Goal: Information Seeking & Learning: Learn about a topic

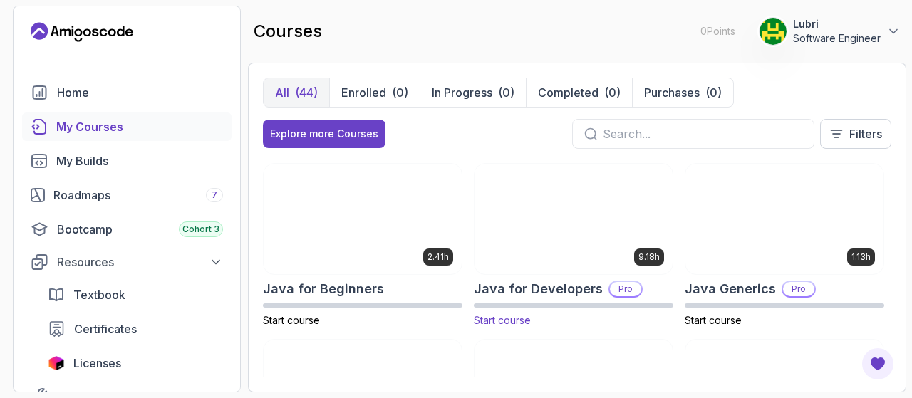
scroll to position [868, 0]
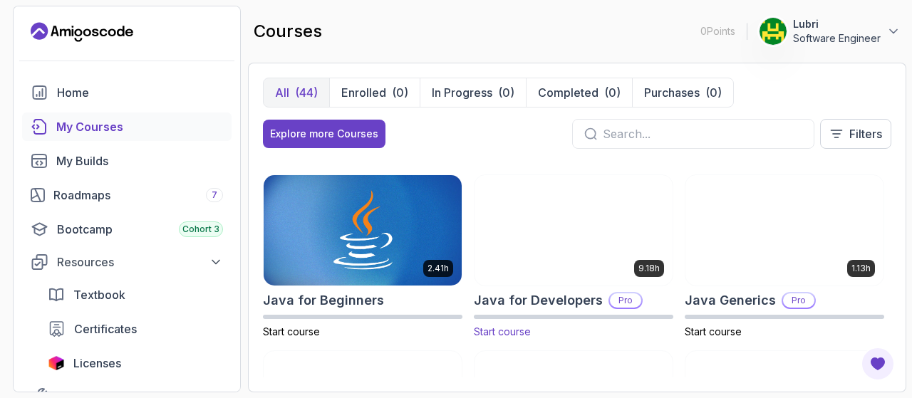
click at [569, 240] on img at bounding box center [574, 230] width 208 height 116
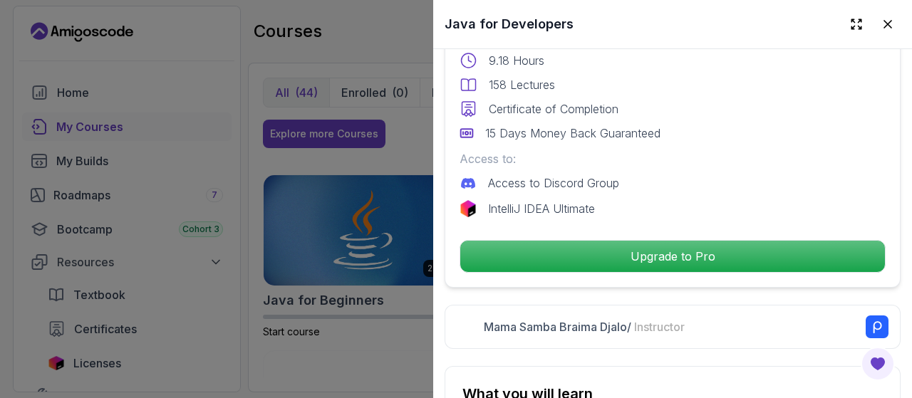
scroll to position [492, 0]
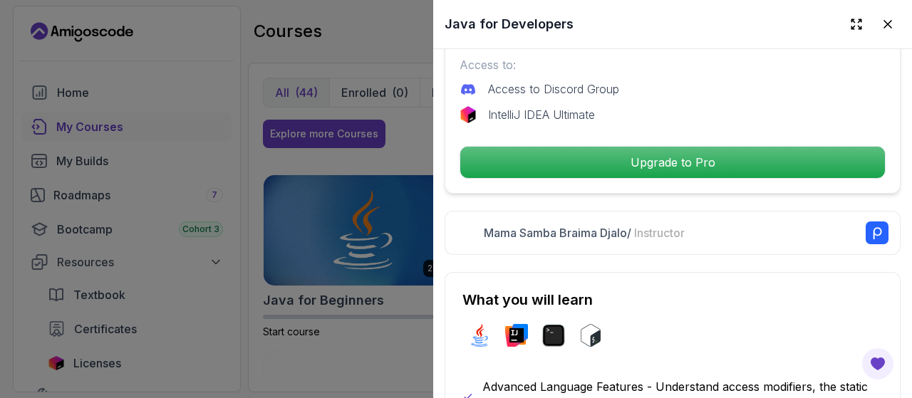
click at [273, 160] on div at bounding box center [456, 199] width 912 height 398
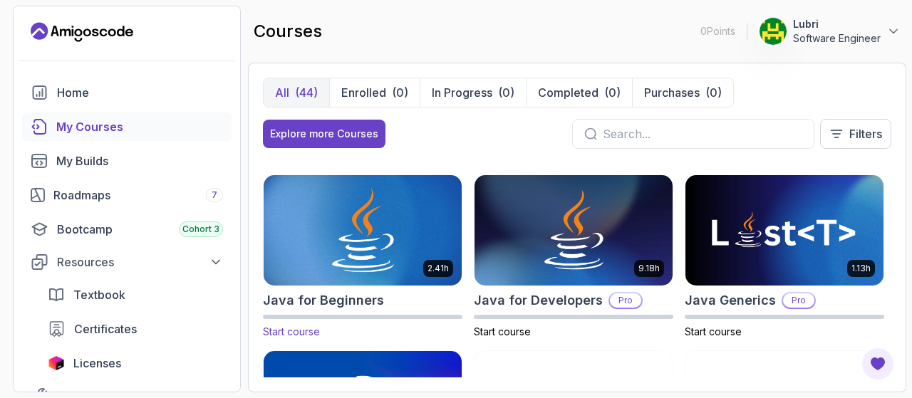
click at [403, 265] on img at bounding box center [363, 230] width 208 height 116
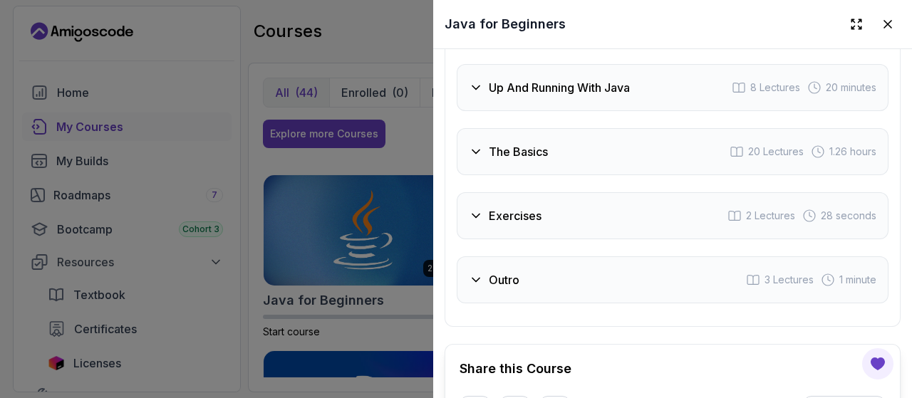
scroll to position [2967, 0]
click at [478, 275] on icon at bounding box center [476, 282] width 14 height 14
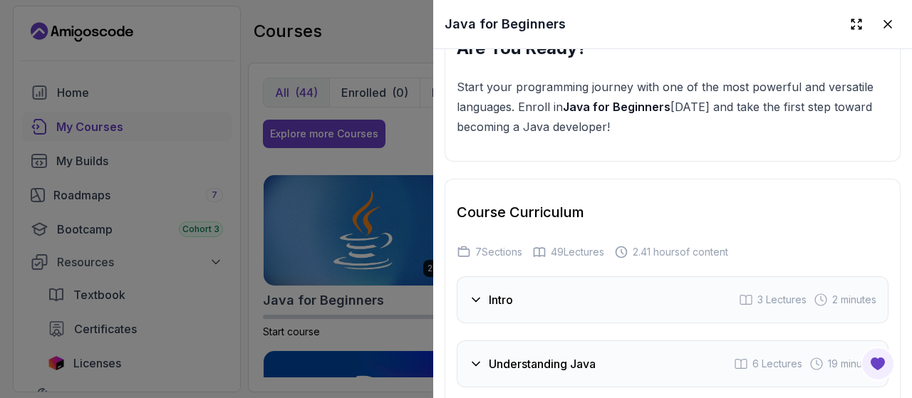
scroll to position [2453, 0]
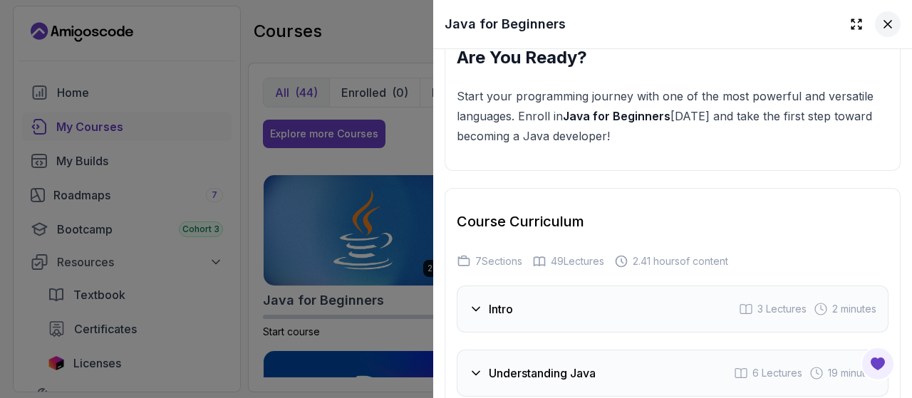
click at [890, 26] on icon at bounding box center [888, 24] width 7 height 7
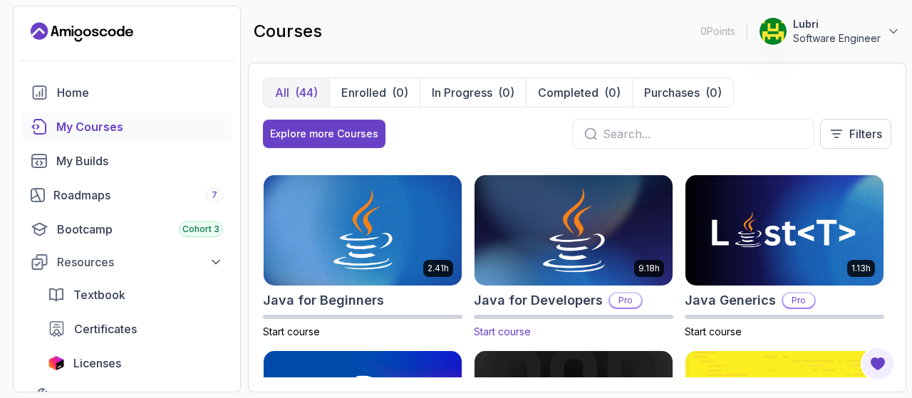
click at [513, 260] on img at bounding box center [574, 230] width 208 height 116
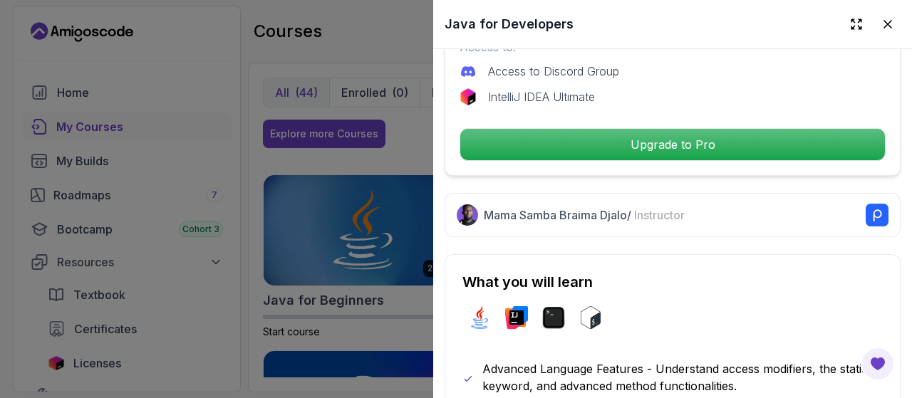
scroll to position [517, 0]
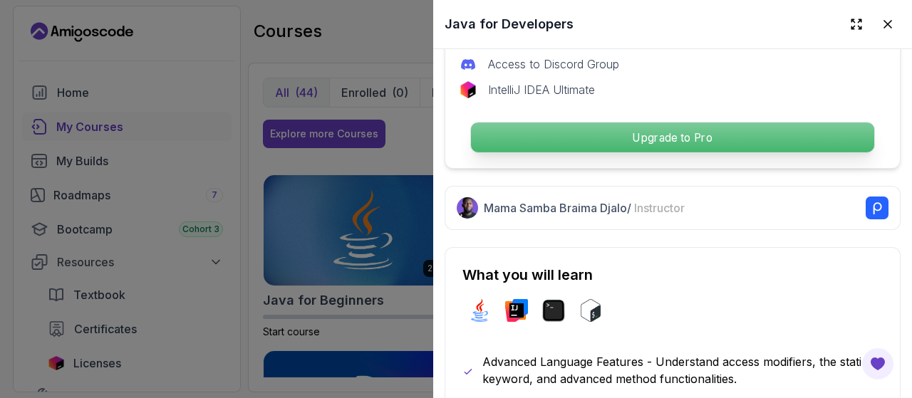
click at [622, 136] on p "Upgrade to Pro" at bounding box center [672, 138] width 403 height 30
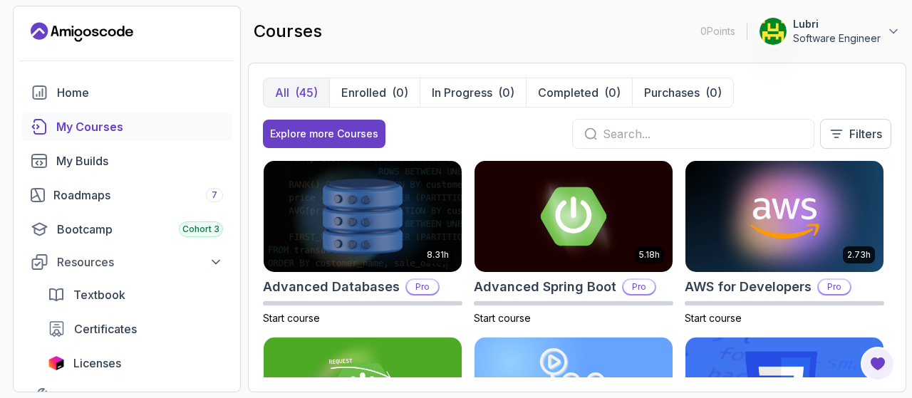
click at [91, 133] on div "My Courses" at bounding box center [139, 126] width 167 height 17
click at [127, 197] on div "Roadmaps 7" at bounding box center [138, 195] width 170 height 17
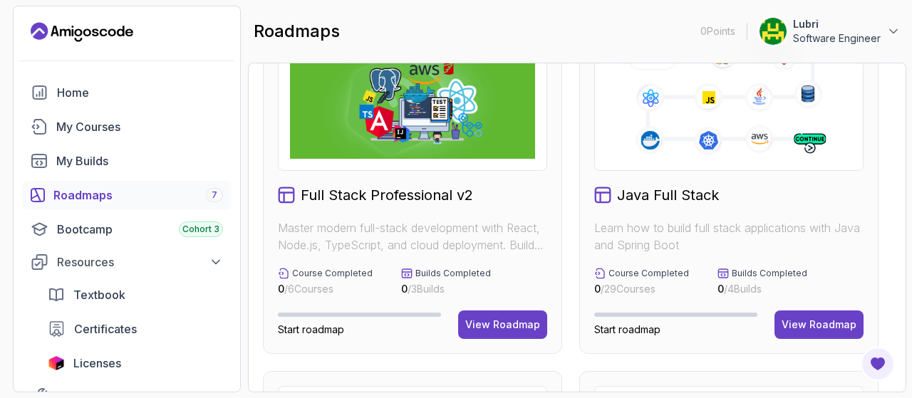
scroll to position [69, 0]
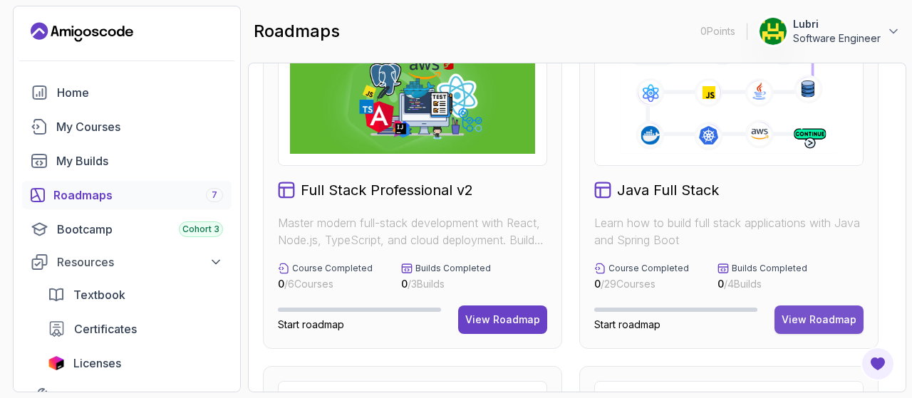
click at [809, 314] on div "View Roadmap" at bounding box center [819, 320] width 75 height 14
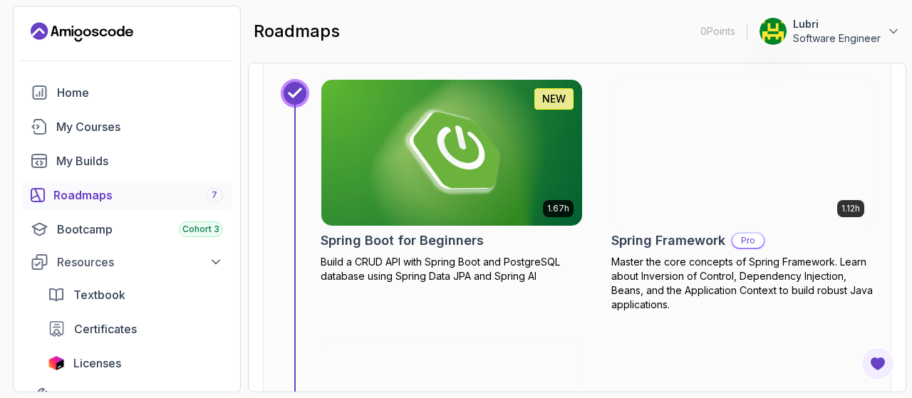
scroll to position [5254, 0]
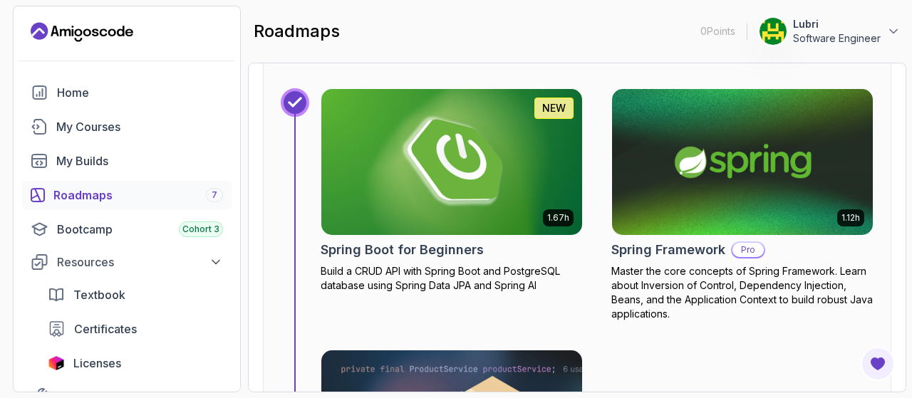
click at [436, 158] on img at bounding box center [452, 162] width 274 height 153
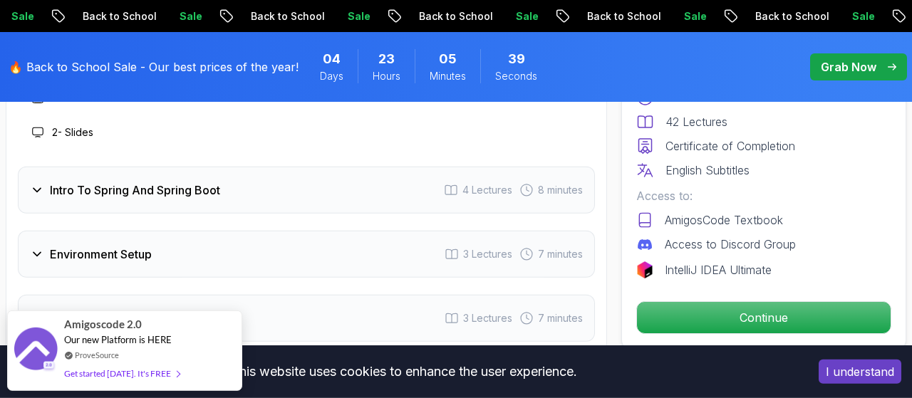
scroll to position [2005, 0]
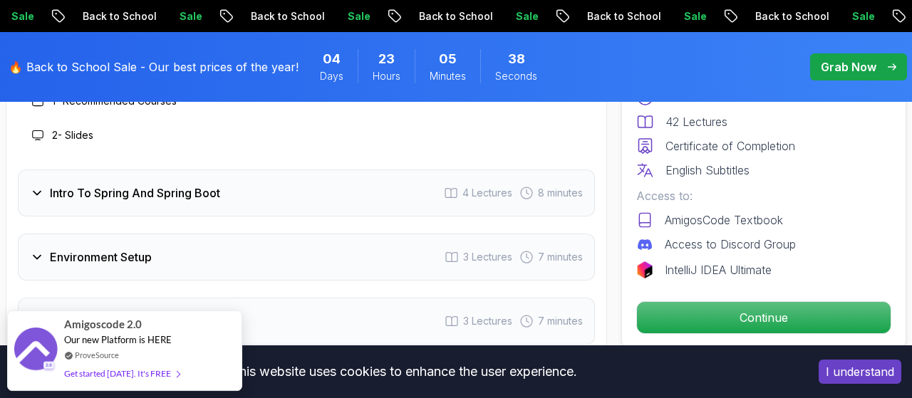
click at [40, 196] on icon at bounding box center [37, 193] width 14 height 14
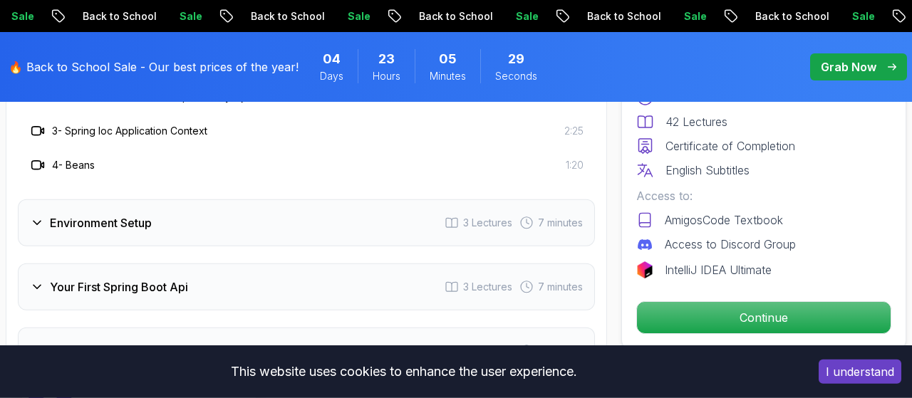
scroll to position [2113, 0]
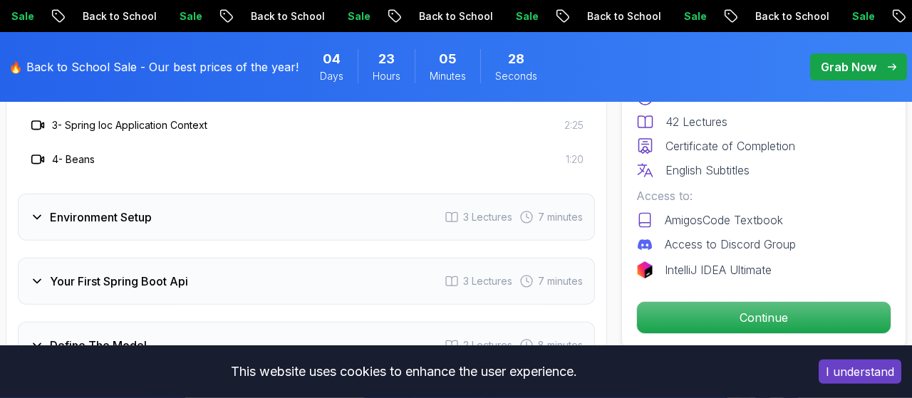
click at [38, 222] on icon at bounding box center [37, 217] width 14 height 14
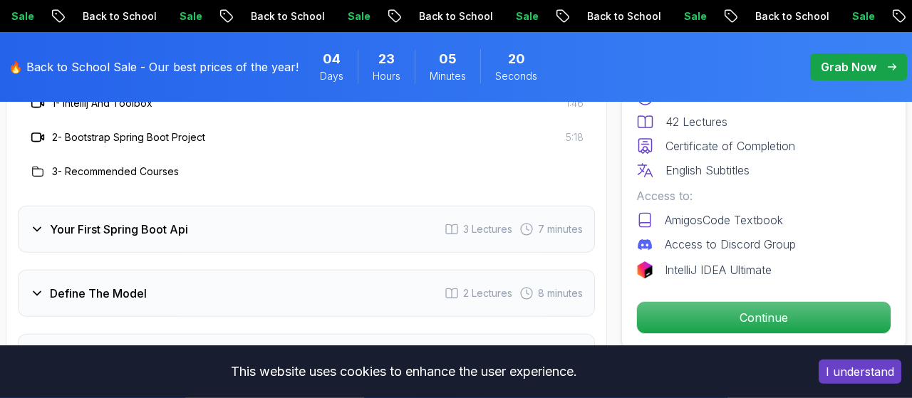
scroll to position [2132, 0]
click at [36, 232] on icon at bounding box center [37, 229] width 14 height 14
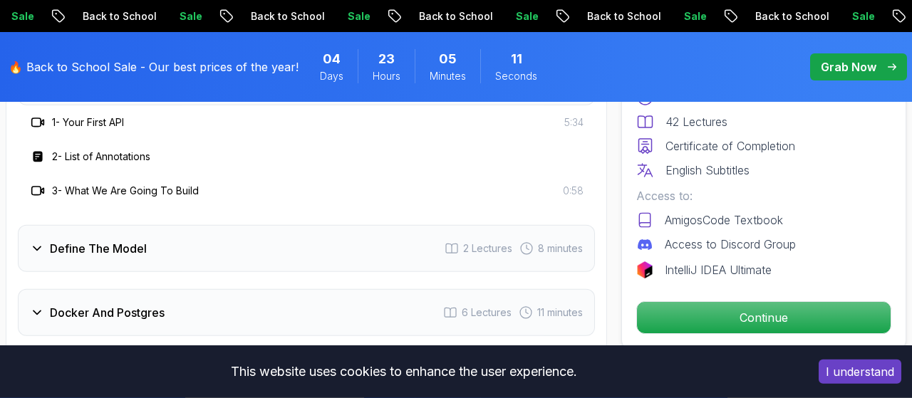
scroll to position [2185, 0]
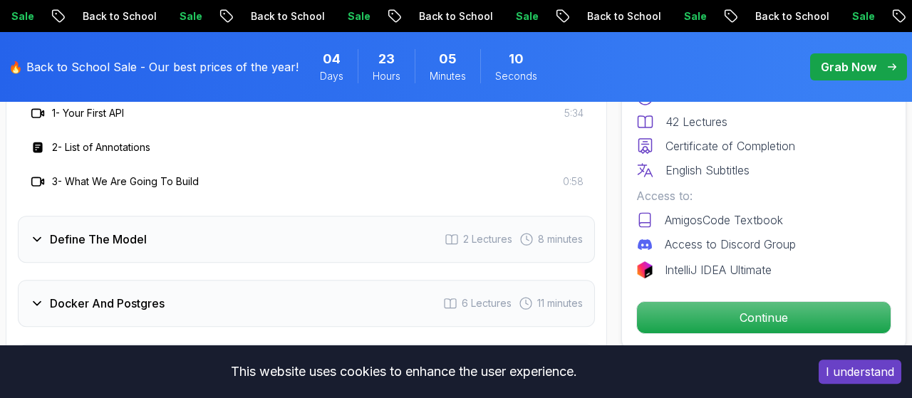
click at [36, 237] on icon at bounding box center [37, 239] width 14 height 14
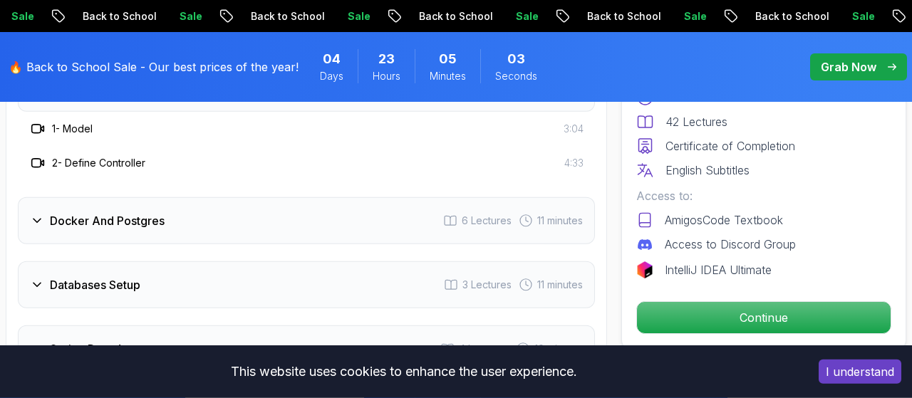
scroll to position [2235, 0]
click at [42, 219] on icon at bounding box center [37, 220] width 14 height 14
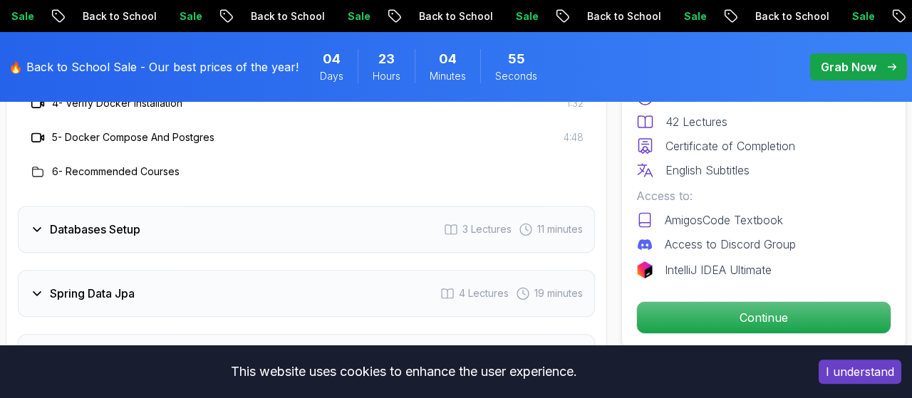
scroll to position [2431, 0]
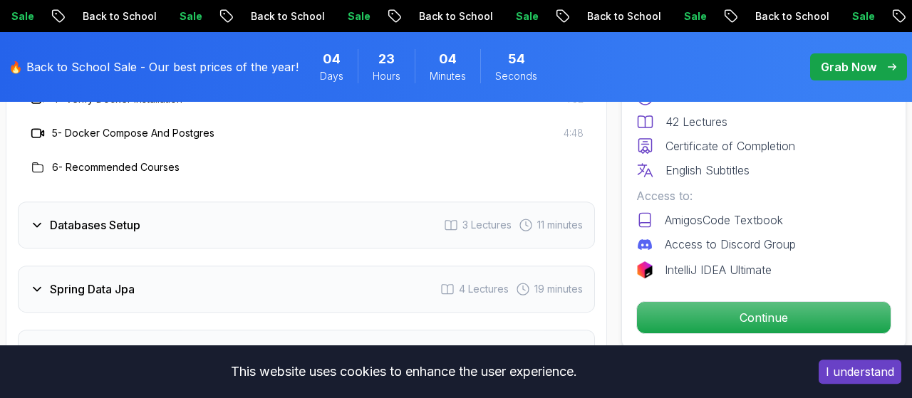
click at [35, 227] on icon at bounding box center [37, 225] width 14 height 14
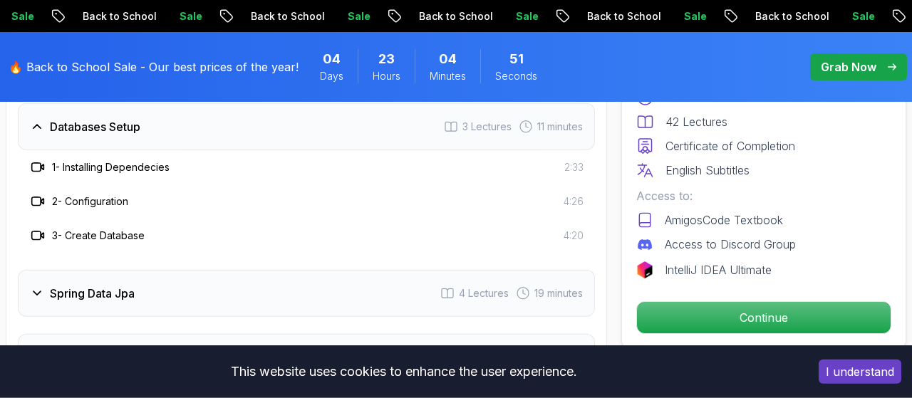
scroll to position [2300, 0]
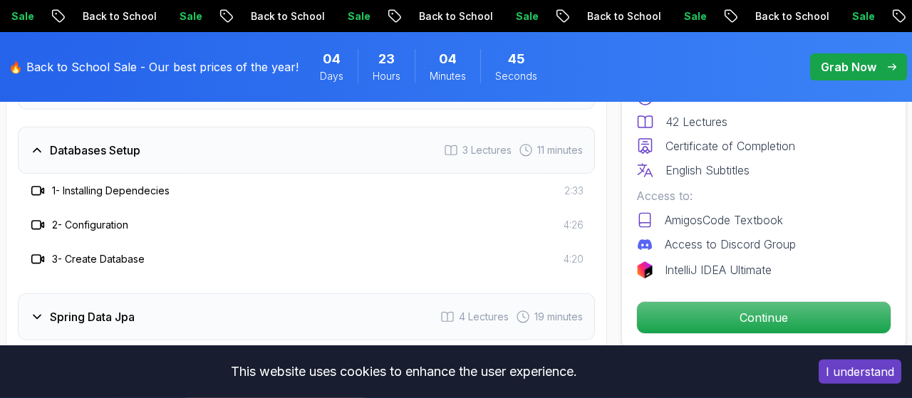
click at [879, 372] on button "I understand" at bounding box center [860, 372] width 83 height 24
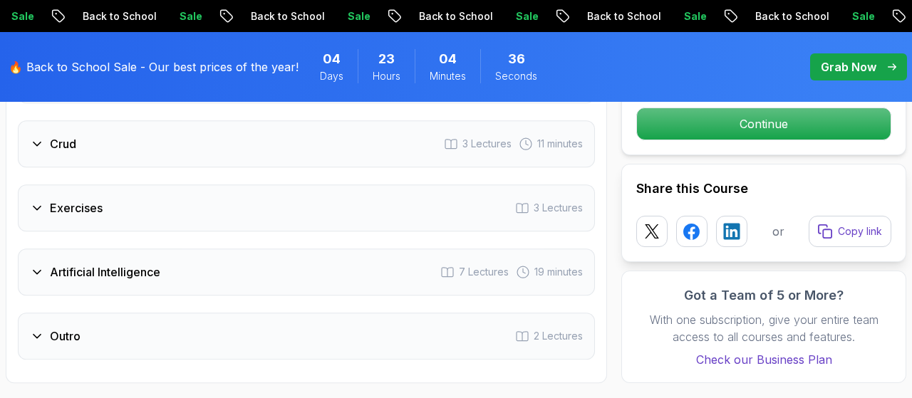
scroll to position [2538, 0]
click at [36, 266] on icon at bounding box center [37, 272] width 14 height 14
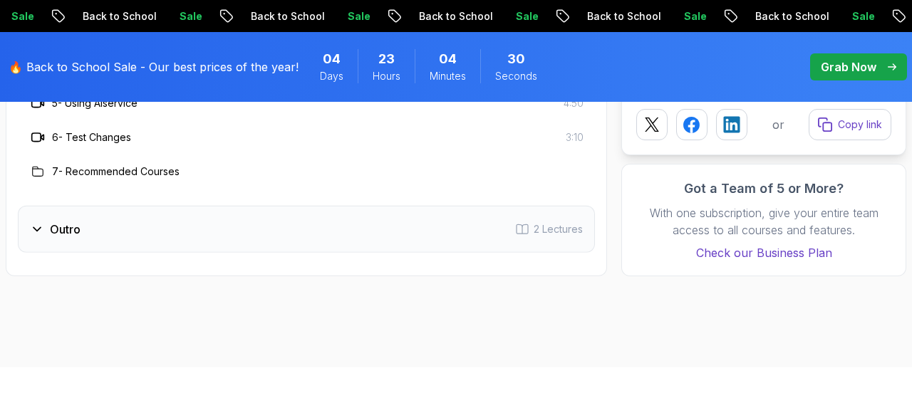
scroll to position [2783, 0]
click at [36, 226] on icon at bounding box center [37, 228] width 7 height 4
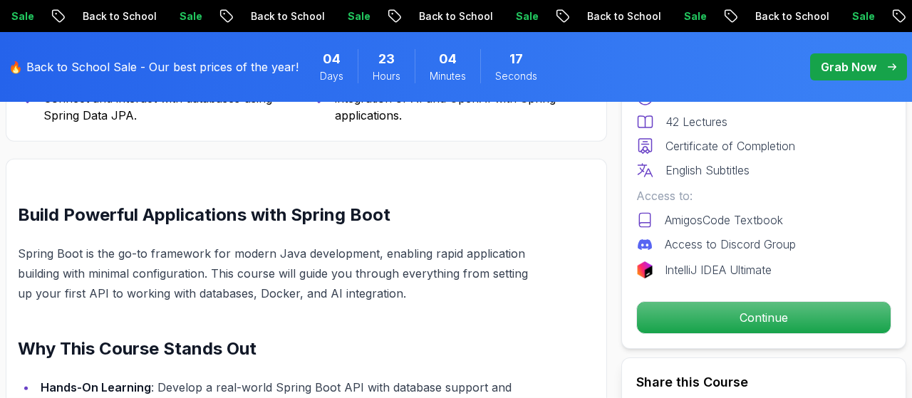
scroll to position [841, 0]
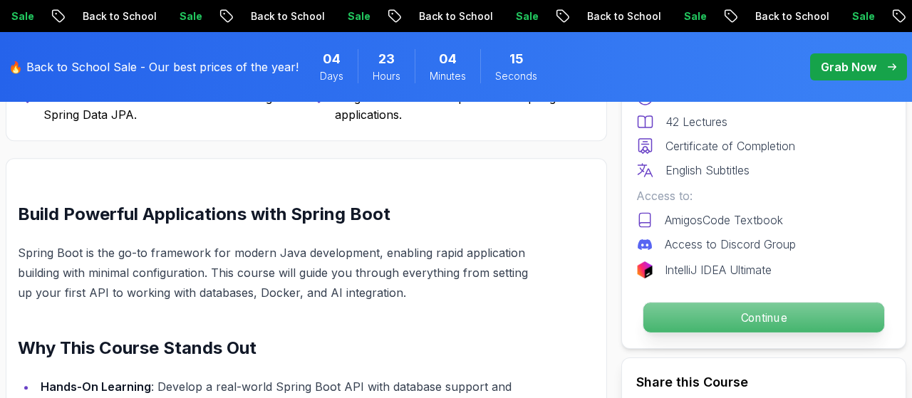
click at [818, 316] on p "Continue" at bounding box center [764, 318] width 241 height 30
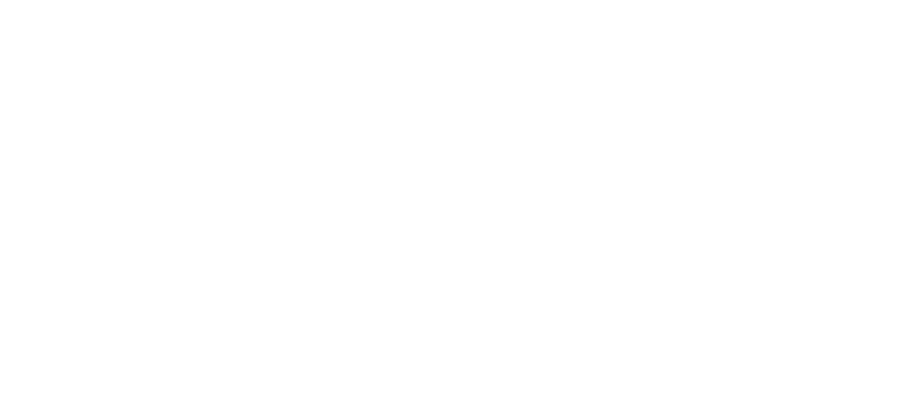
click at [779, 0] on html at bounding box center [456, 0] width 912 height 0
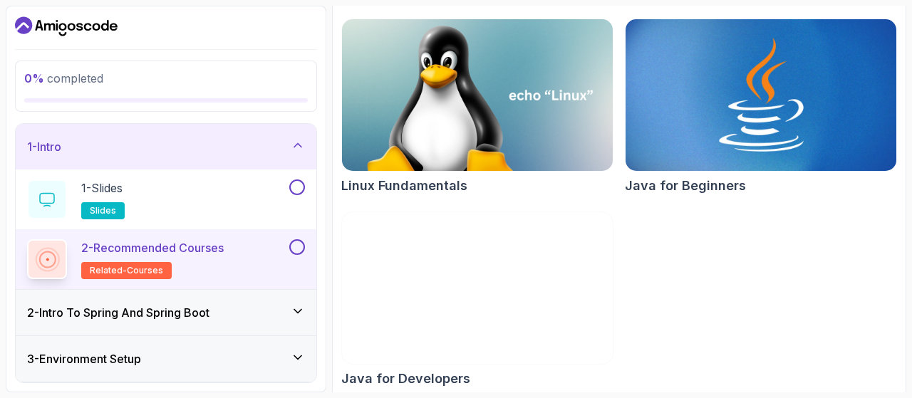
scroll to position [202, 0]
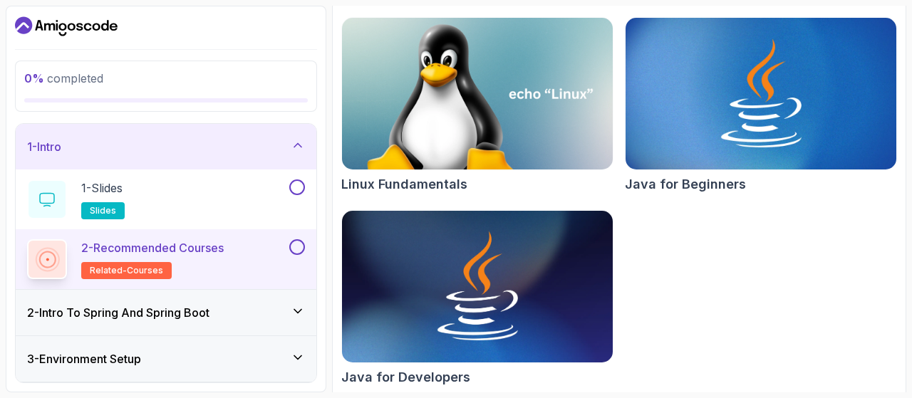
click at [711, 233] on div "Linux Fundamentals Java for Beginners Java for Developers" at bounding box center [619, 204] width 556 height 375
click at [257, 249] on div "2 - Recommended Courses related-courses" at bounding box center [156, 259] width 259 height 40
click at [297, 255] on button "2 - Recommended Courses related-courses" at bounding box center [166, 259] width 278 height 40
click at [297, 253] on button at bounding box center [297, 247] width 16 height 16
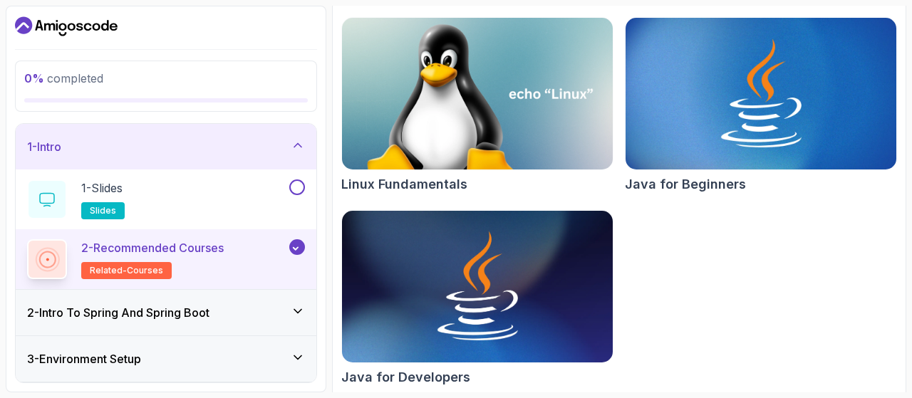
click at [120, 262] on p "related-courses" at bounding box center [126, 270] width 91 height 17
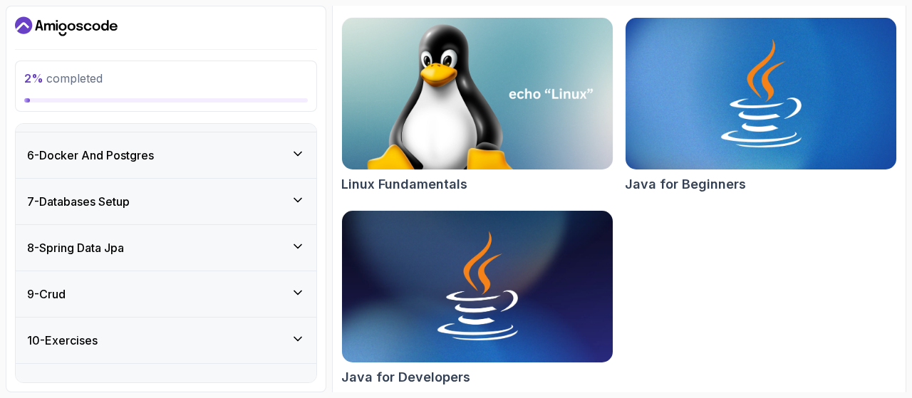
scroll to position [0, 0]
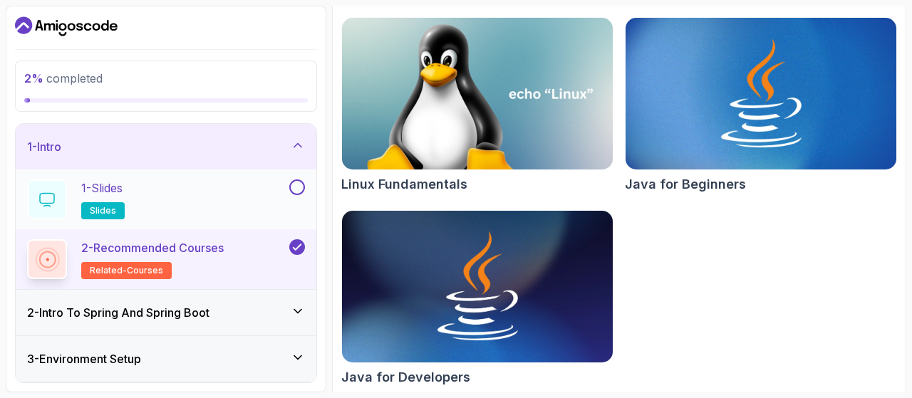
click at [294, 182] on button at bounding box center [297, 188] width 16 height 16
click at [103, 213] on span "slides" at bounding box center [103, 210] width 26 height 11
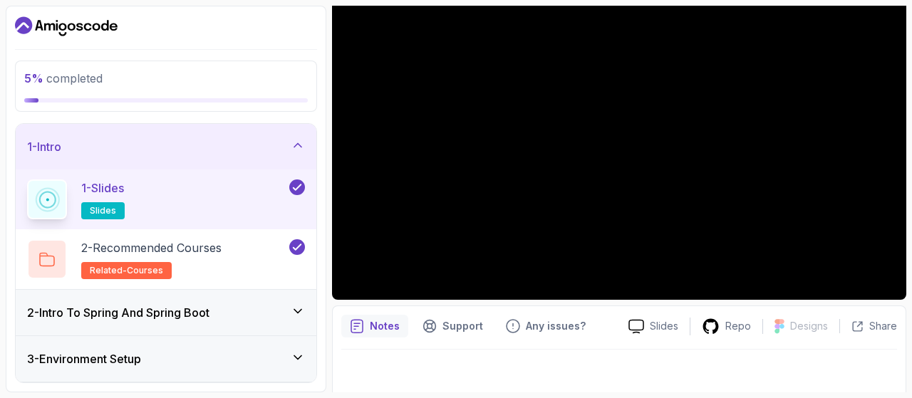
scroll to position [155, 0]
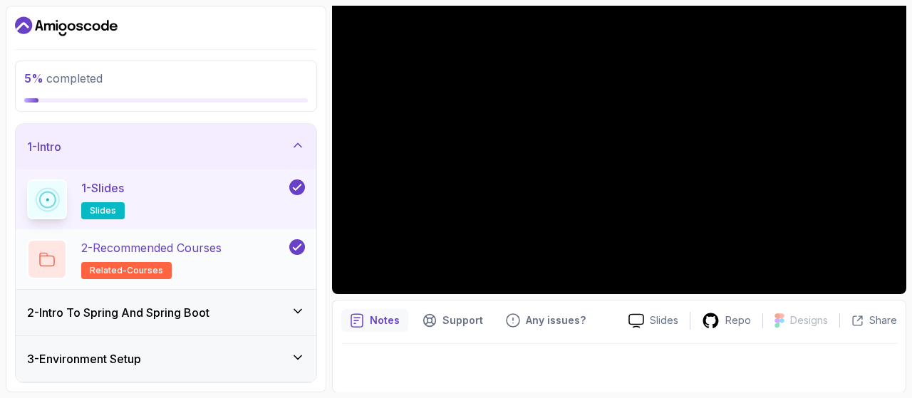
click at [212, 251] on p "2 - Recommended Courses" at bounding box center [151, 247] width 140 height 17
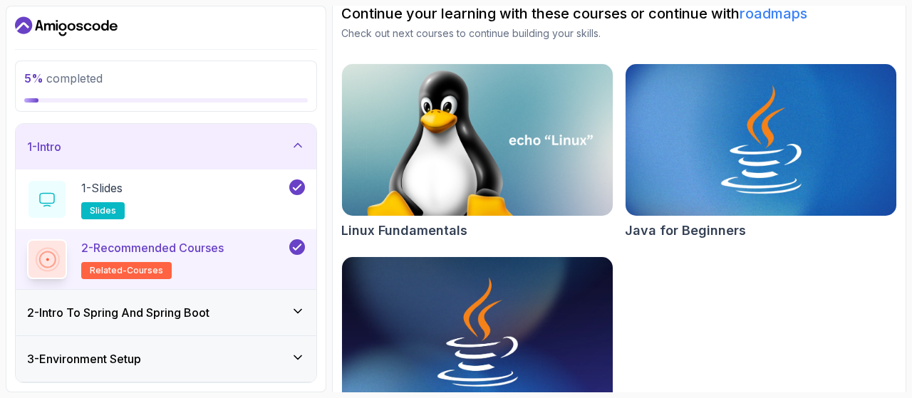
click at [122, 273] on span "related-courses" at bounding box center [126, 270] width 73 height 11
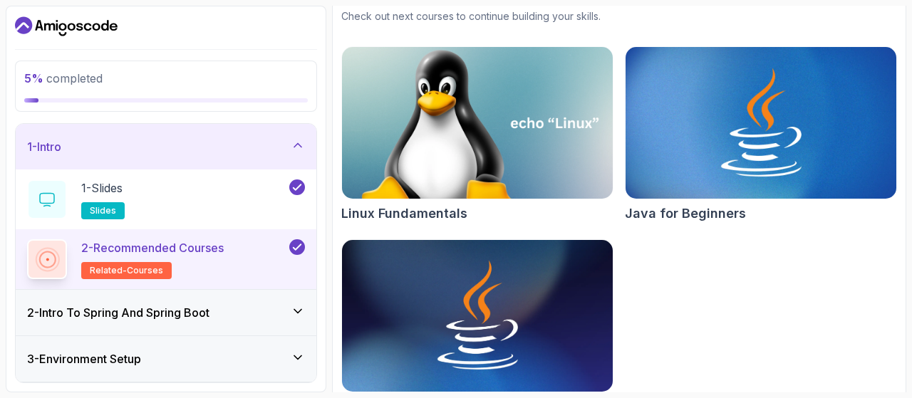
scroll to position [209, 0]
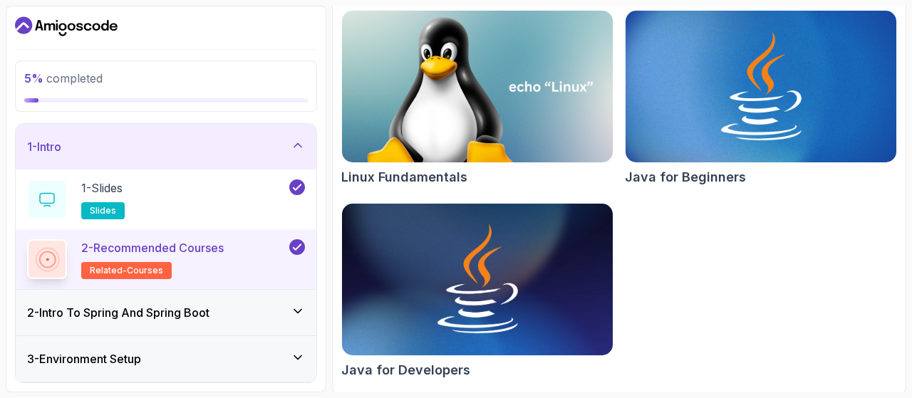
click at [101, 318] on h3 "2 - Intro To Spring And Spring Boot" at bounding box center [118, 312] width 182 height 17
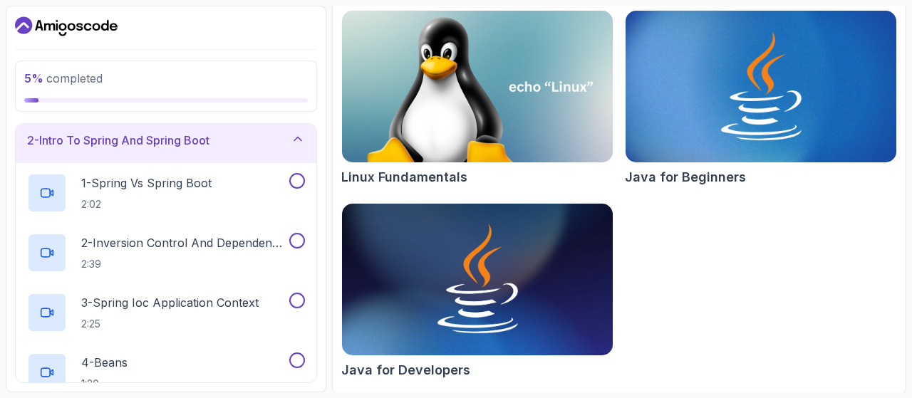
scroll to position [54, 0]
click at [290, 185] on div at bounding box center [296, 180] width 19 height 16
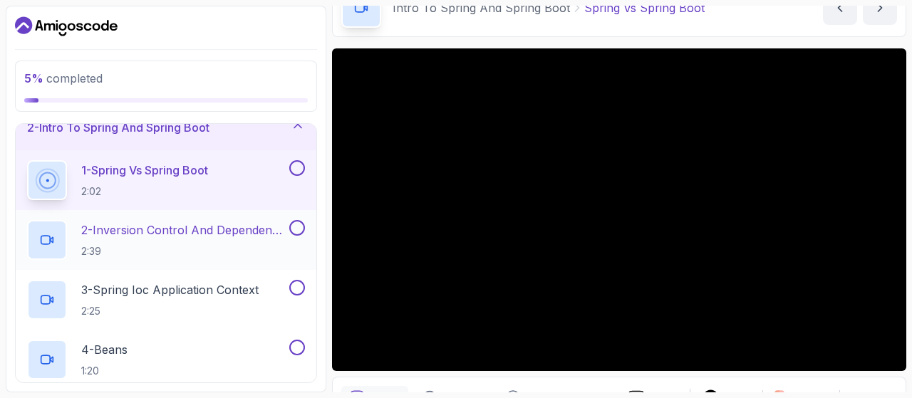
scroll to position [54, 0]
